Goal: Task Accomplishment & Management: Use online tool/utility

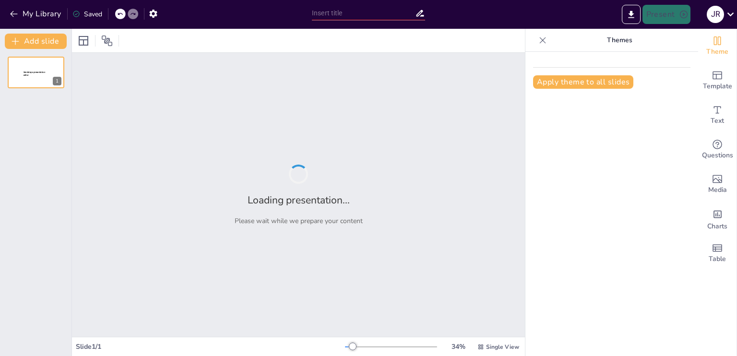
type input "Inteligencia, Tecnología, Valores y Gestión Sostenible para el deporte de [GEOG…"
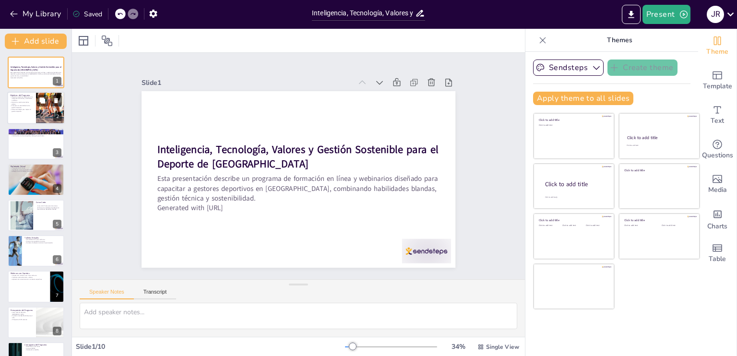
click at [34, 109] on div at bounding box center [36, 108] width 58 height 33
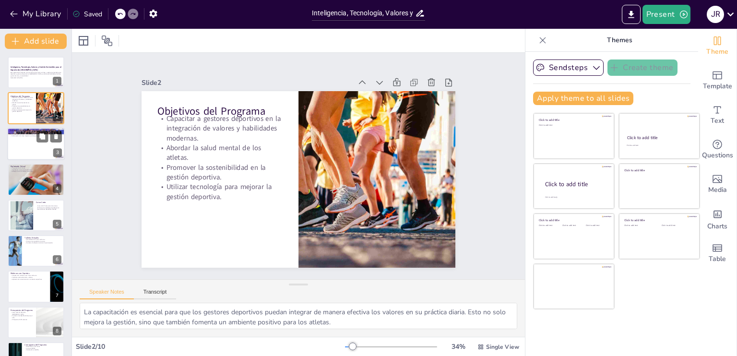
click at [32, 143] on div at bounding box center [36, 144] width 58 height 33
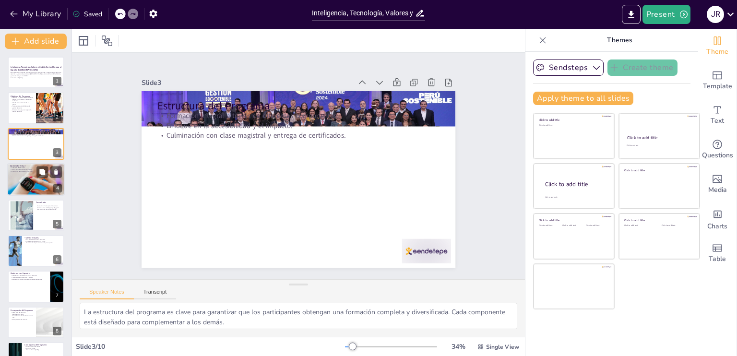
click at [28, 182] on div at bounding box center [36, 179] width 58 height 38
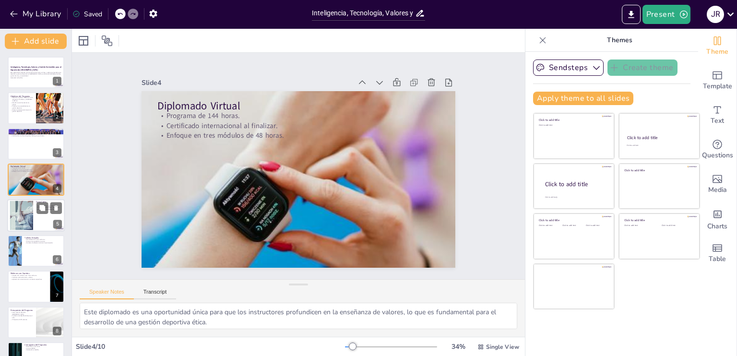
click at [28, 206] on div at bounding box center [22, 215] width 52 height 29
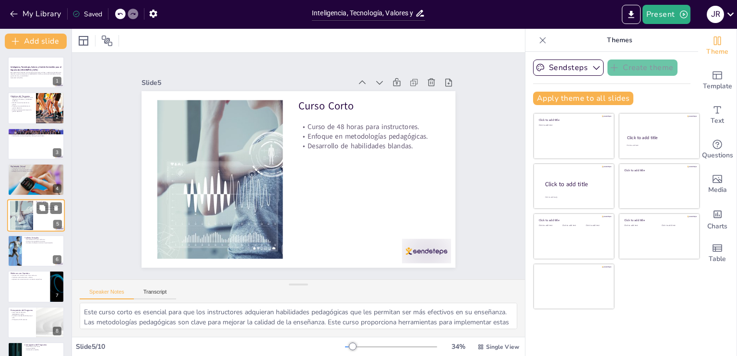
scroll to position [12, 0]
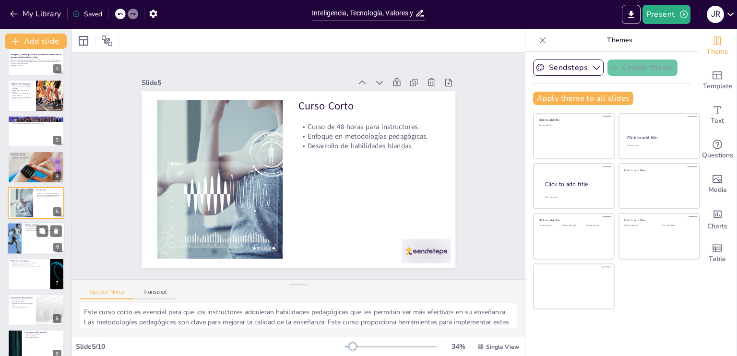
click at [25, 234] on div at bounding box center [36, 238] width 58 height 33
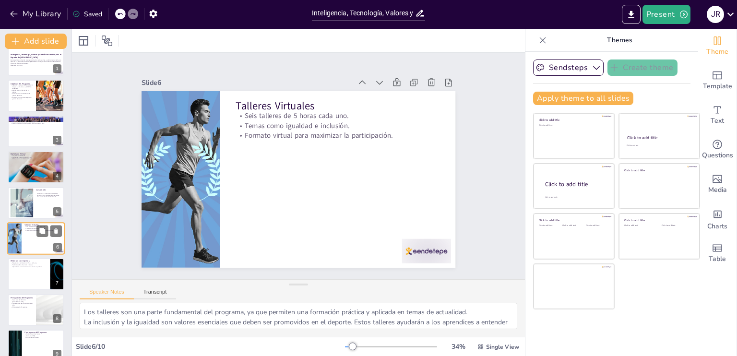
scroll to position [48, 0]
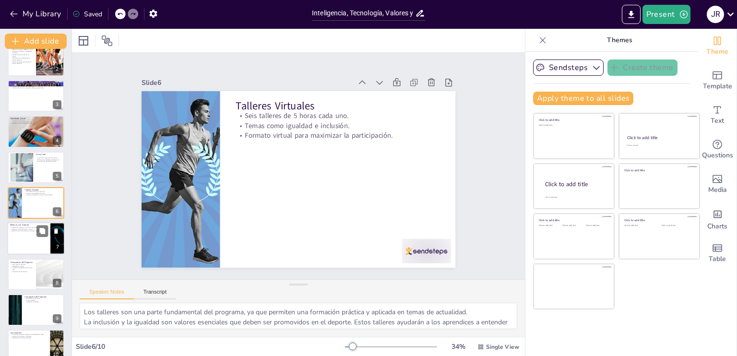
click at [25, 243] on div at bounding box center [36, 239] width 58 height 33
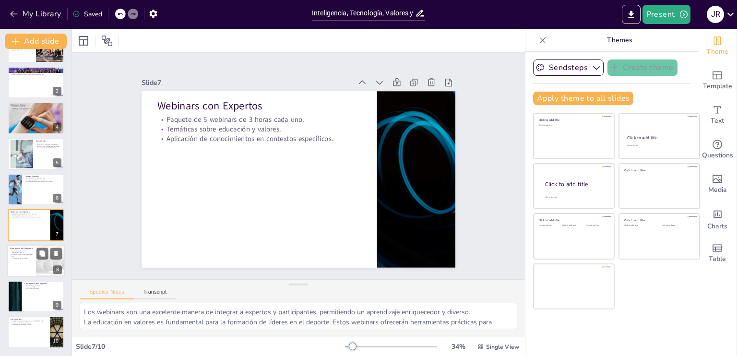
click at [26, 257] on p "IPD aporta el 60% restante." at bounding box center [21, 258] width 23 height 2
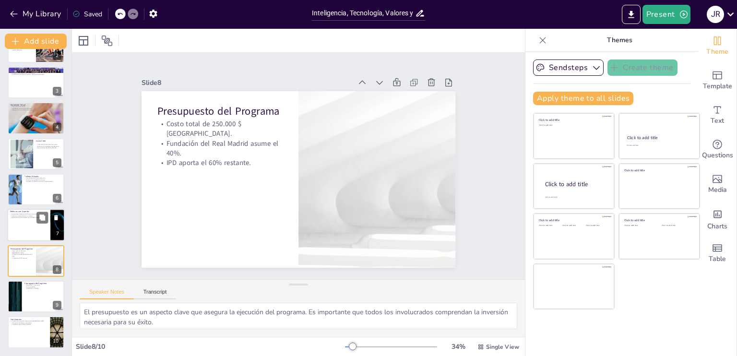
click at [23, 233] on div at bounding box center [36, 225] width 58 height 33
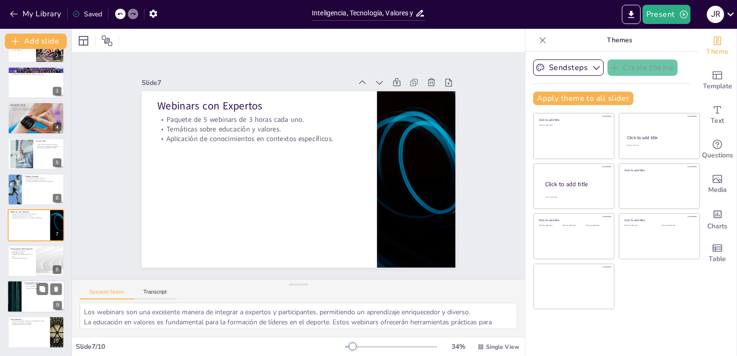
click at [32, 295] on div at bounding box center [36, 296] width 58 height 33
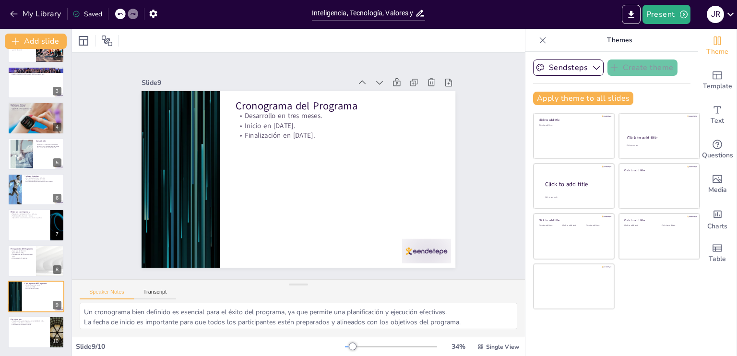
scroll to position [61, 0]
click at [23, 341] on div at bounding box center [36, 333] width 58 height 33
type textarea "La transformación en la gestión deportiva es crucial para el desarrollo del dep…"
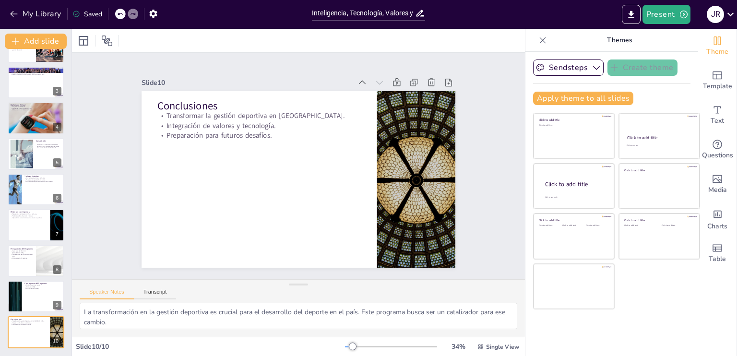
scroll to position [0, 0]
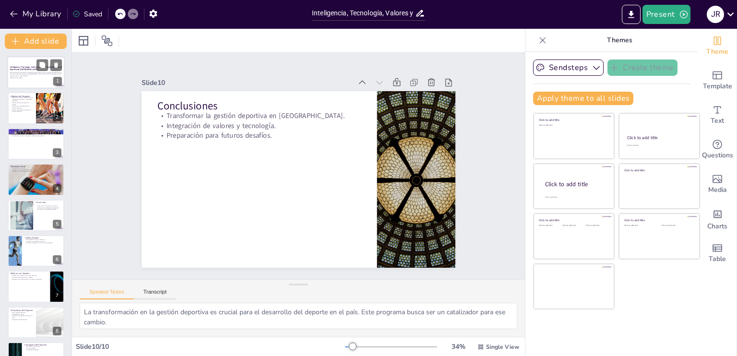
click at [35, 82] on div at bounding box center [36, 72] width 58 height 33
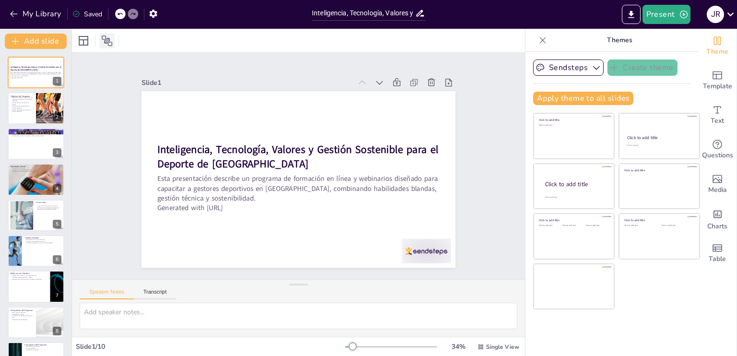
click at [109, 34] on div at bounding box center [106, 40] width 15 height 15
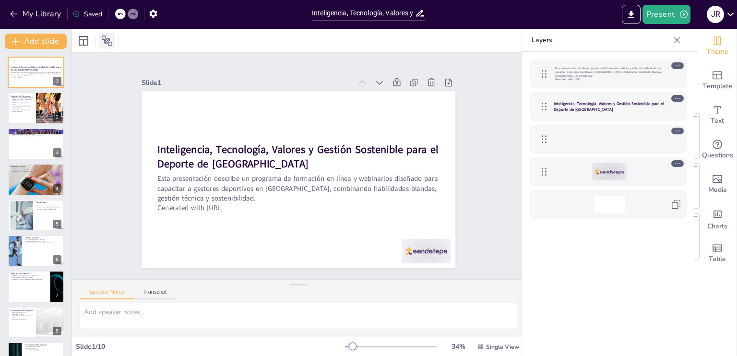
click at [109, 34] on div at bounding box center [106, 40] width 15 height 15
click at [110, 48] on div at bounding box center [106, 40] width 15 height 15
click at [682, 39] on icon at bounding box center [678, 41] width 10 height 10
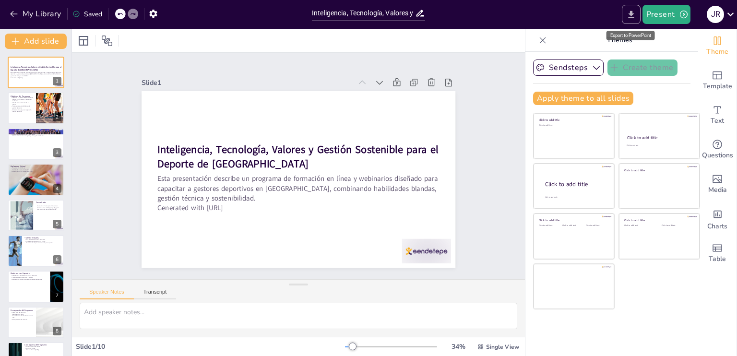
click at [634, 11] on icon "Export to PowerPoint" at bounding box center [632, 15] width 10 height 10
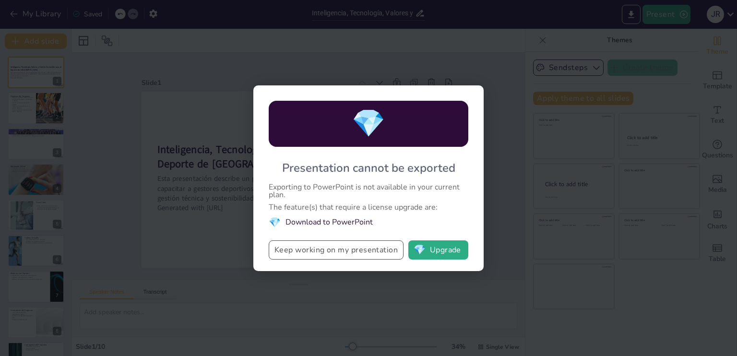
click at [361, 253] on button "Keep working on my presentation" at bounding box center [336, 250] width 135 height 19
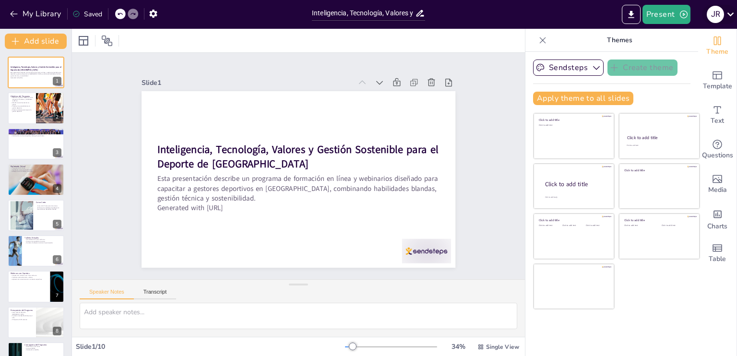
click at [732, 19] on icon at bounding box center [730, 14] width 13 height 13
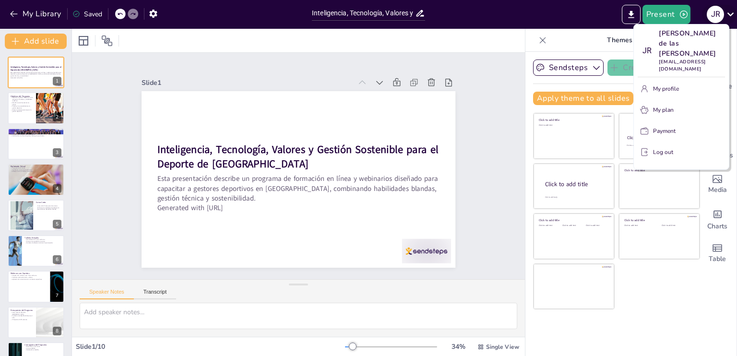
click at [732, 19] on div at bounding box center [368, 178] width 737 height 356
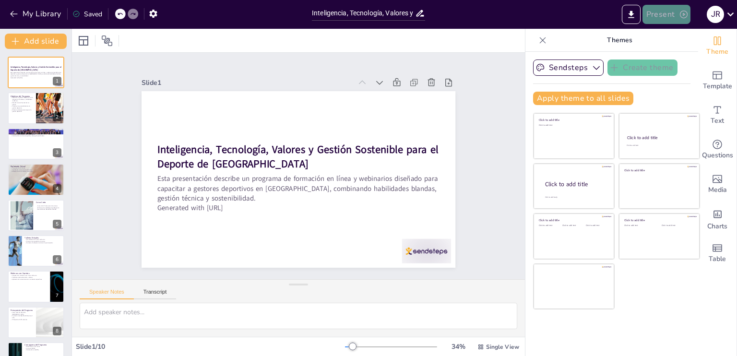
click at [655, 12] on button "Present" at bounding box center [667, 14] width 48 height 19
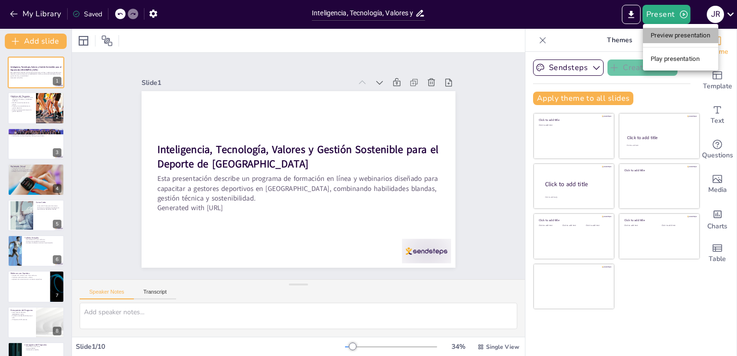
click at [667, 34] on li "Preview presentation" at bounding box center [680, 35] width 75 height 15
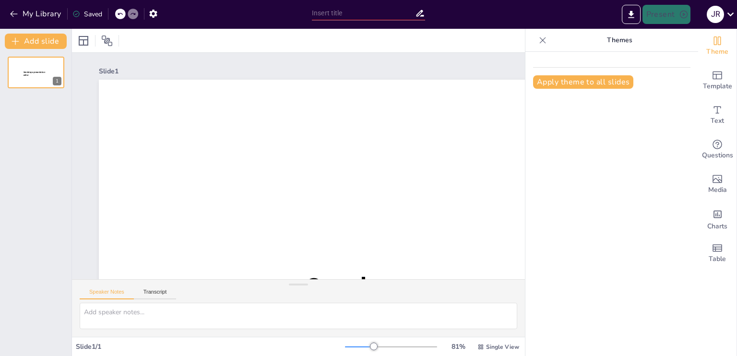
type input "Inteligencia, Tecnología, Valores y Gestión Sostenible para el deporte de [GEOG…"
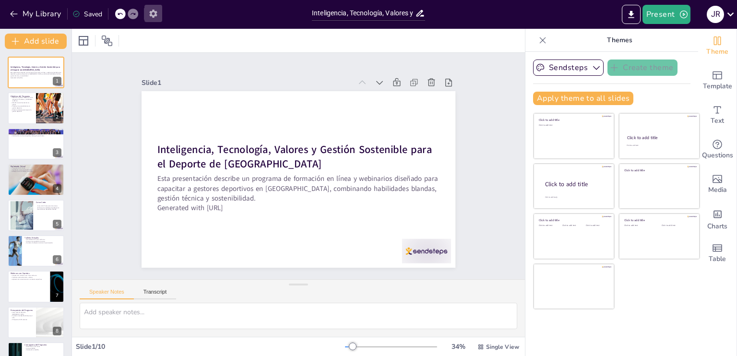
click at [154, 13] on icon "button" at bounding box center [153, 14] width 10 height 10
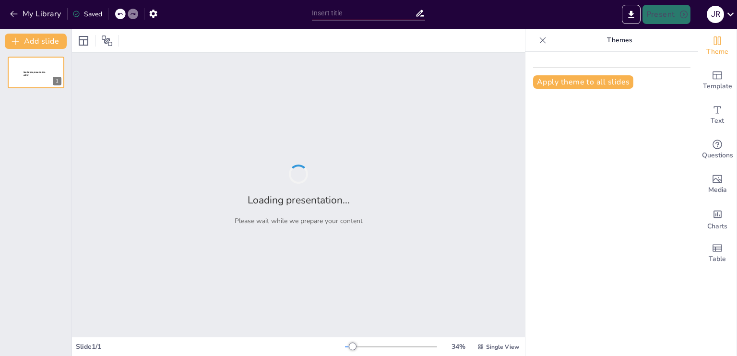
type input "Inteligencia, Tecnología, Valores y Gestión Sostenible para el deporte de [GEOG…"
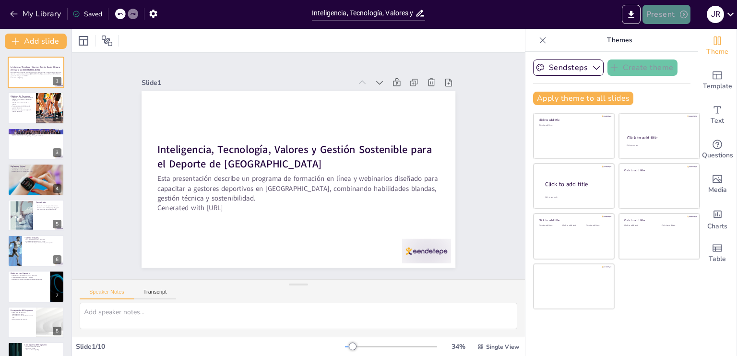
click at [670, 16] on button "Present" at bounding box center [667, 14] width 48 height 19
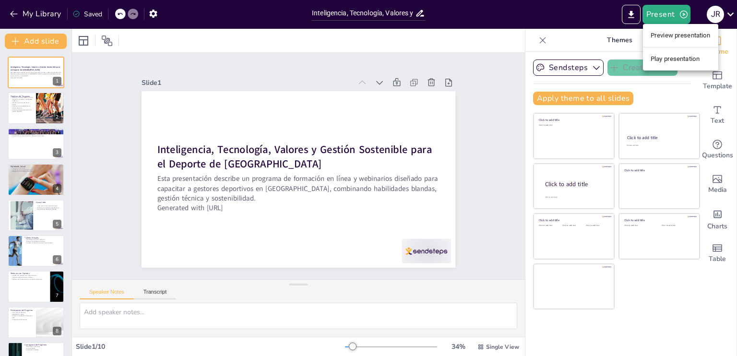
click at [668, 59] on li "Play presentation" at bounding box center [680, 58] width 75 height 15
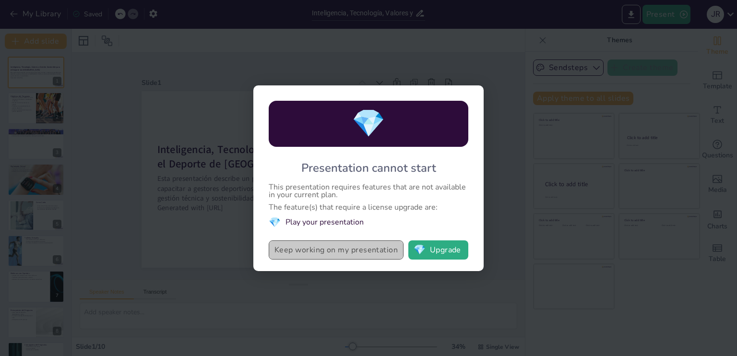
click at [375, 250] on button "Keep working on my presentation" at bounding box center [336, 250] width 135 height 19
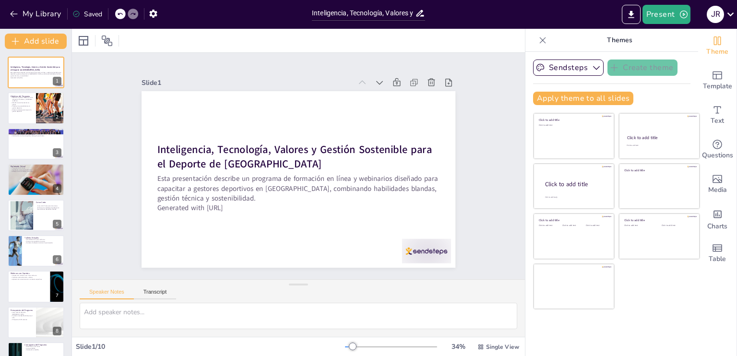
click at [539, 38] on icon at bounding box center [543, 41] width 10 height 10
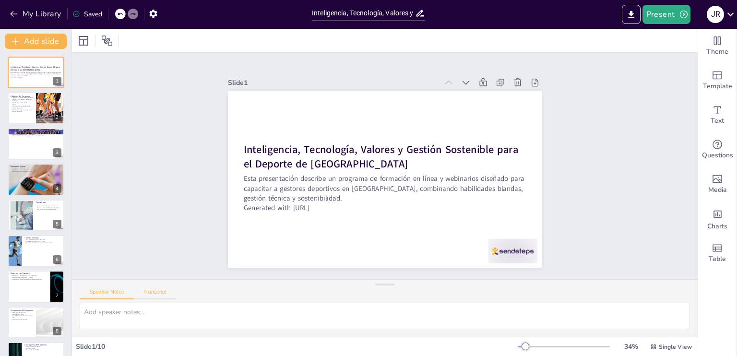
click at [161, 290] on button "Transcript" at bounding box center [155, 294] width 43 height 11
click at [33, 109] on div at bounding box center [36, 108] width 58 height 33
type textarea "Este programa tiene como objetivo principal capacitar a gestores deportivos en …"
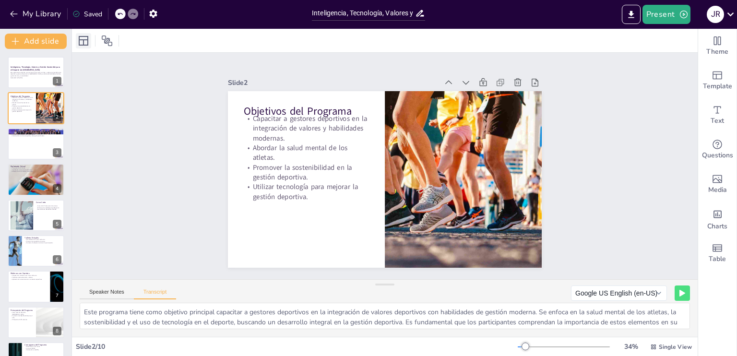
click at [82, 45] on icon at bounding box center [84, 41] width 10 height 10
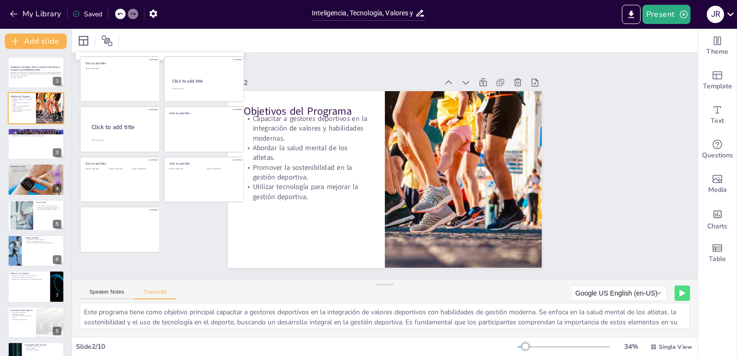
click at [354, 57] on div "Slide 1 Inteligencia, Tecnología, Valores y Gestión Sostenible para el Deporte …" at bounding box center [385, 166] width 290 height 646
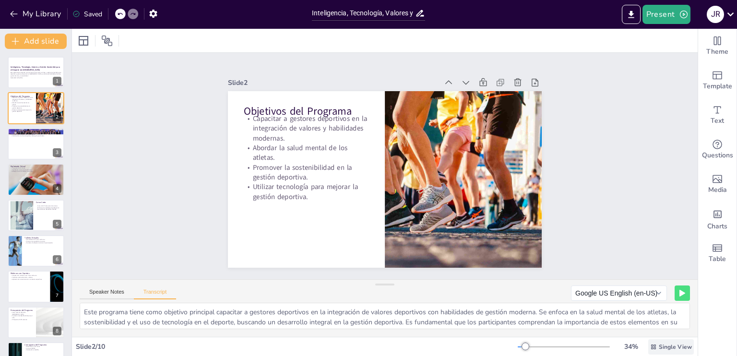
click at [659, 346] on span "Single View" at bounding box center [675, 347] width 33 height 8
click at [650, 321] on span "List View" at bounding box center [658, 325] width 50 height 9
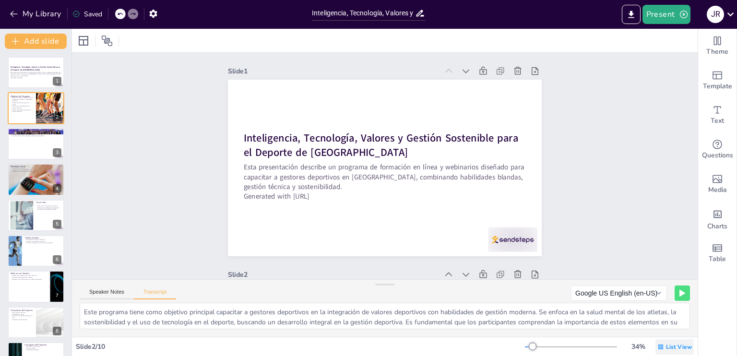
click at [666, 345] on span "List View" at bounding box center [679, 347] width 26 height 8
click at [659, 309] on span "Single View" at bounding box center [662, 306] width 44 height 9
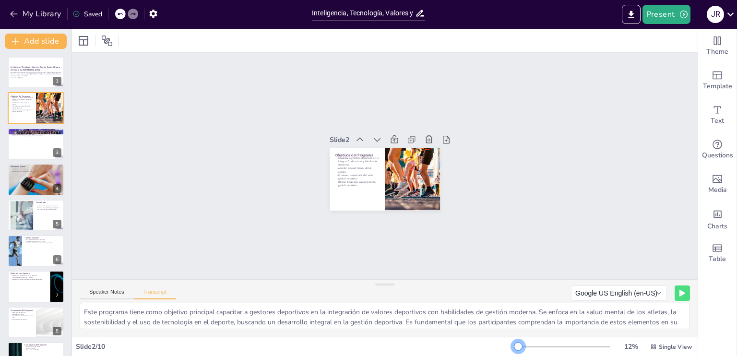
click at [518, 349] on div at bounding box center [564, 347] width 92 height 8
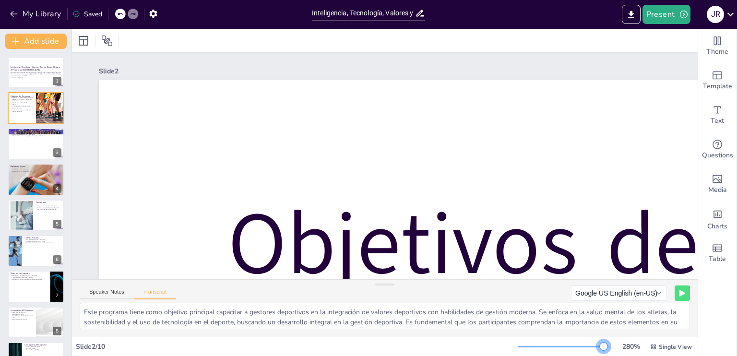
click at [598, 348] on div at bounding box center [564, 347] width 92 height 8
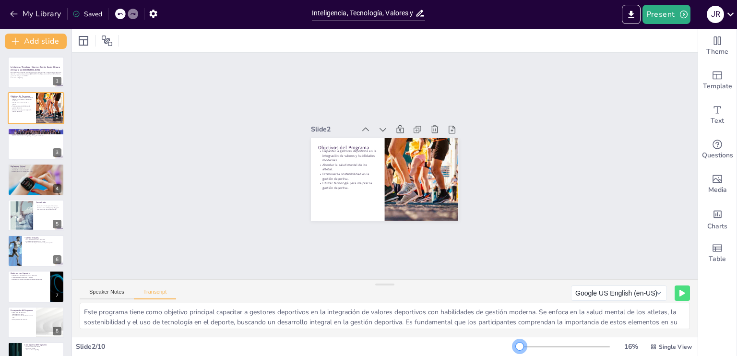
click at [518, 347] on div at bounding box center [519, 347] width 2 height 1
click at [150, 14] on icon "button" at bounding box center [153, 14] width 8 height 8
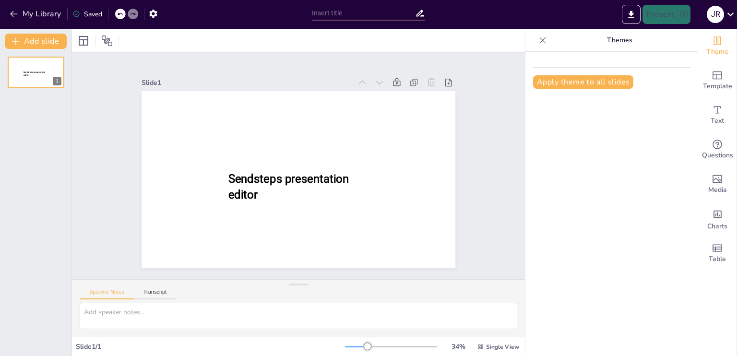
type input "Inteligencia, Tecnología, Valores y Gestión Sostenible para el deporte de [GEOG…"
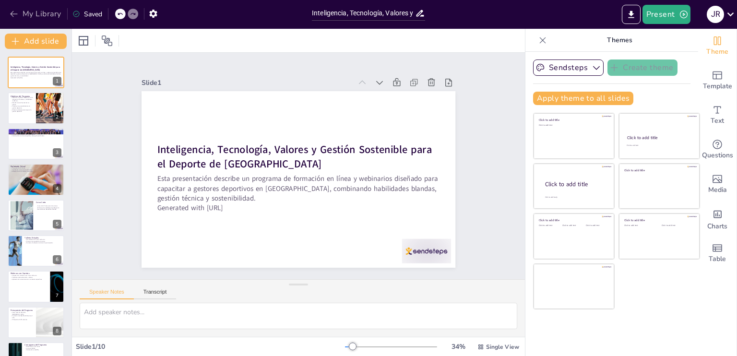
click at [21, 12] on button "My Library" at bounding box center [36, 13] width 58 height 15
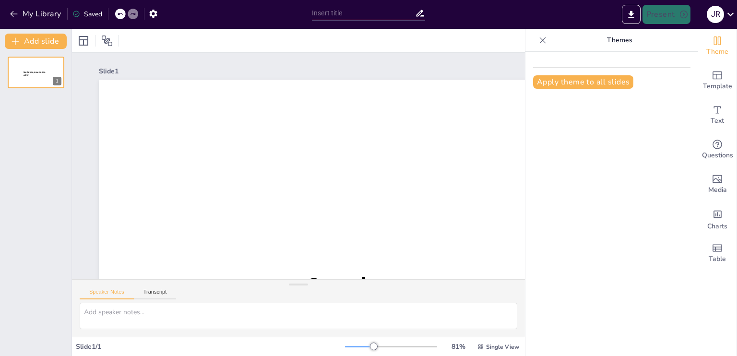
type input "Inteligencia, Tecnología, Valores y Gestión Sostenible para el deporte de [GEOG…"
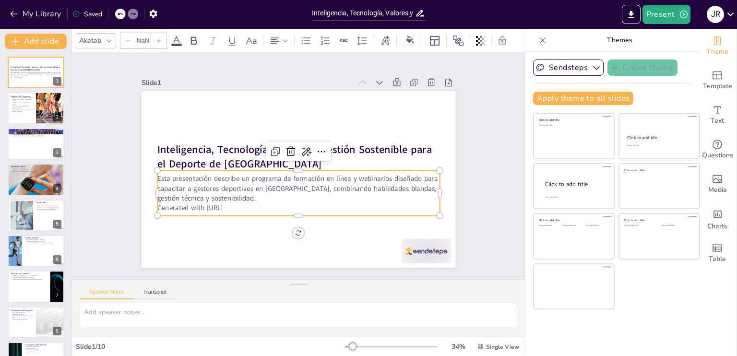
type input "32"
click at [197, 179] on p "Esta presentación describe un programa de formación en línea y webinarios diseñ…" at bounding box center [298, 188] width 283 height 29
